Goal: Book appointment/travel/reservation

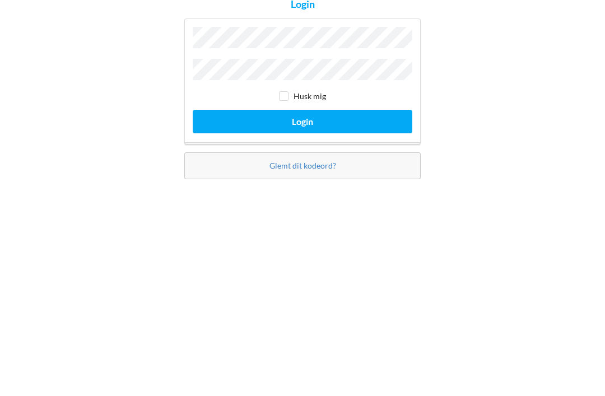
click at [402, 218] on button "Login" at bounding box center [303, 229] width 220 height 23
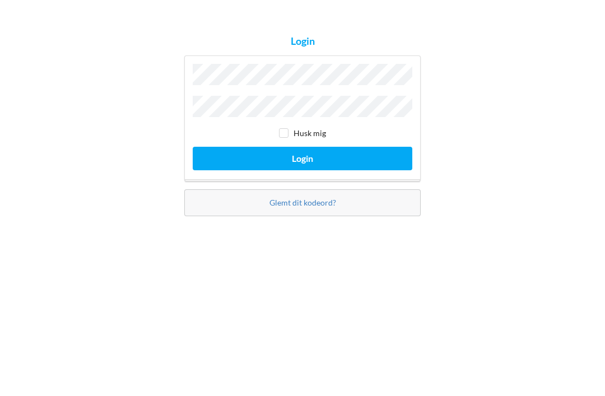
click at [386, 218] on button "Login" at bounding box center [303, 229] width 220 height 23
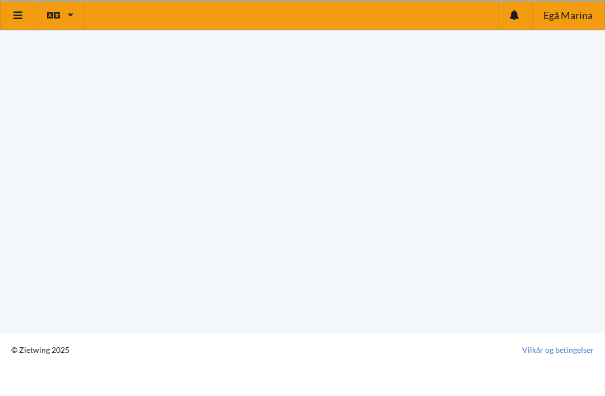
scroll to position [6, 0]
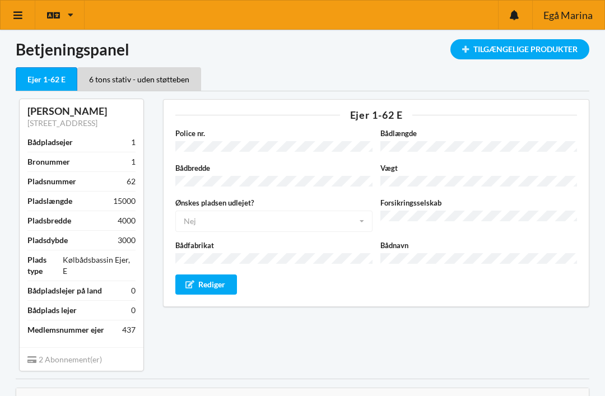
click at [17, 20] on icon at bounding box center [18, 15] width 12 height 10
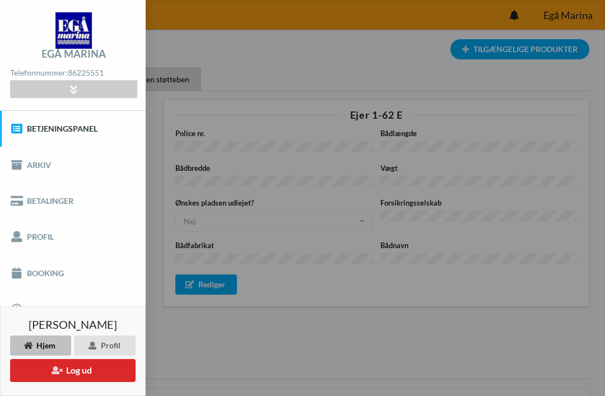
click at [31, 265] on link "Booking" at bounding box center [73, 273] width 146 height 36
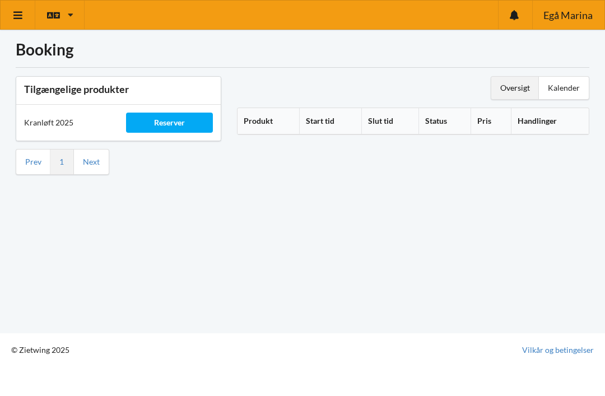
click at [192, 123] on div "Reserver" at bounding box center [169, 123] width 86 height 20
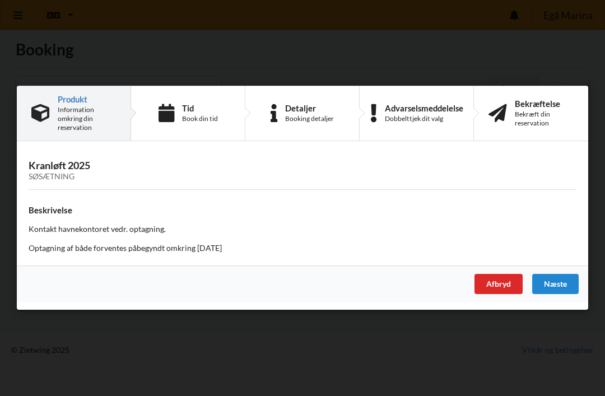
click at [556, 283] on div "Næste" at bounding box center [555, 284] width 46 height 20
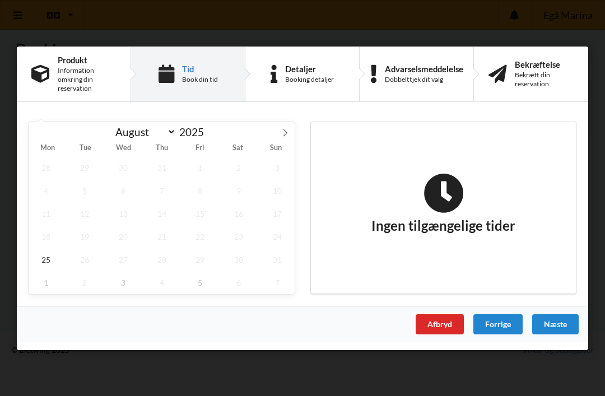
click at [286, 131] on icon at bounding box center [285, 132] width 8 height 8
click at [126, 264] on span "1" at bounding box center [123, 259] width 35 height 23
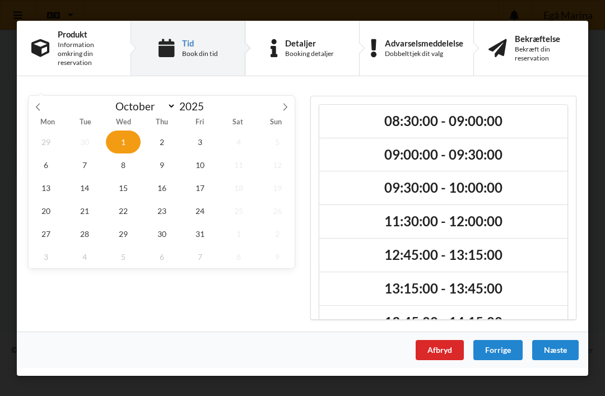
click at [30, 104] on span at bounding box center [38, 104] width 19 height 19
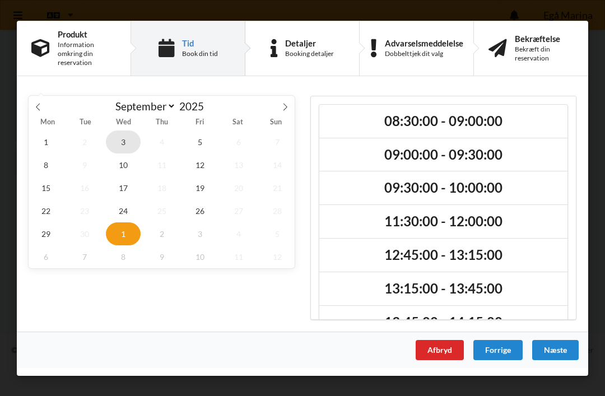
click at [128, 144] on span "3" at bounding box center [123, 141] width 35 height 23
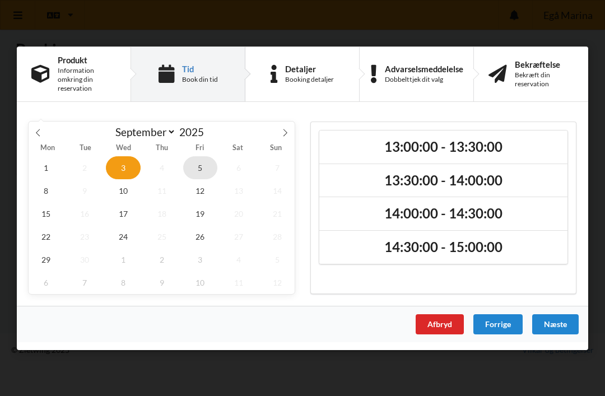
click at [204, 171] on span "5" at bounding box center [200, 167] width 35 height 23
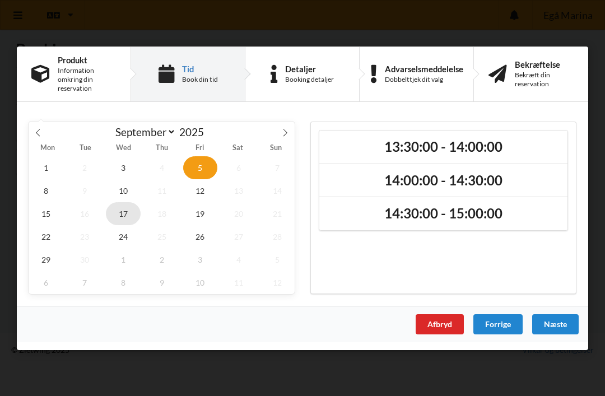
click at [128, 220] on span "17" at bounding box center [123, 213] width 35 height 23
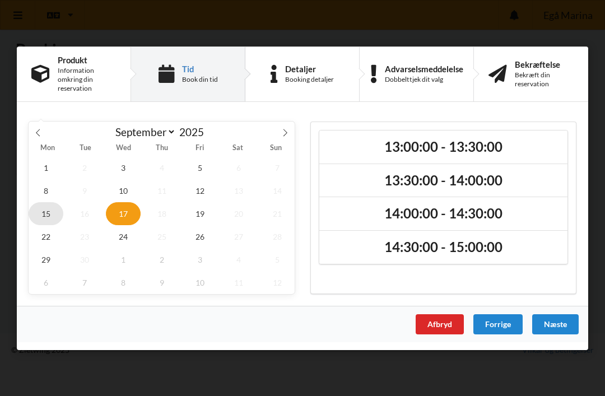
click at [47, 209] on span "15" at bounding box center [46, 213] width 35 height 23
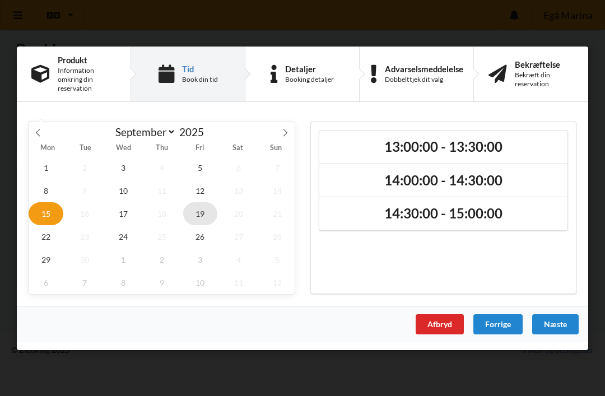
click at [205, 212] on span "19" at bounding box center [200, 213] width 35 height 23
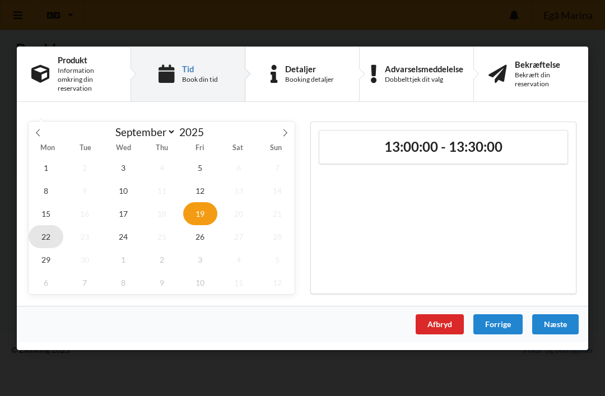
click at [54, 238] on span "22" at bounding box center [46, 236] width 35 height 23
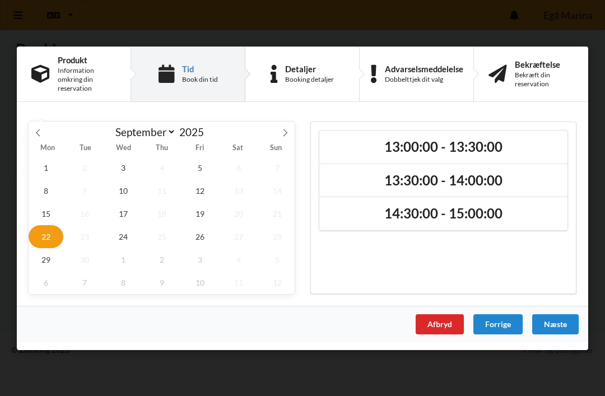
click at [46, 131] on span at bounding box center [38, 130] width 19 height 19
select select "7"
click at [306, 1] on div "Handelsbetingelser Ved at benytte dig af Virksomhedens juridiske navn services …" at bounding box center [302, 198] width 605 height 396
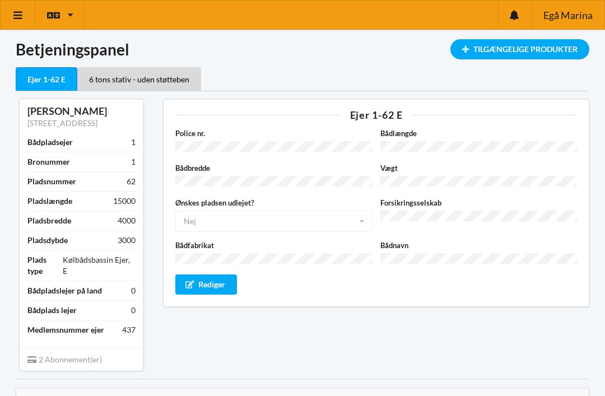
click at [218, 305] on div "Ejer 1-62 E Police nr. Bådlængde Bådbredde Vægt Ønskes pladsen udlejet? Nej Ja …" at bounding box center [376, 234] width 442 height 287
click at [221, 279] on div "Rediger" at bounding box center [206, 284] width 62 height 20
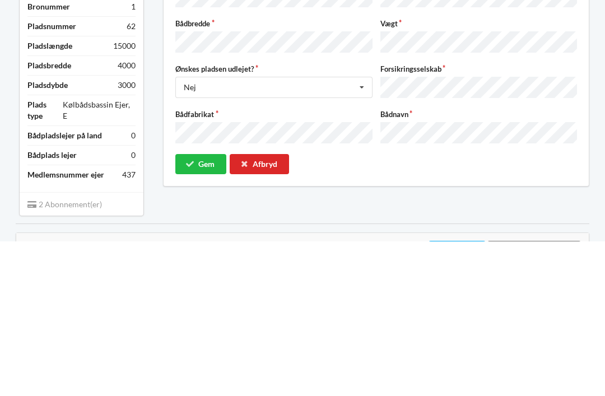
click at [213, 309] on button "Gem" at bounding box center [200, 319] width 51 height 20
